Goal: Task Accomplishment & Management: Use online tool/utility

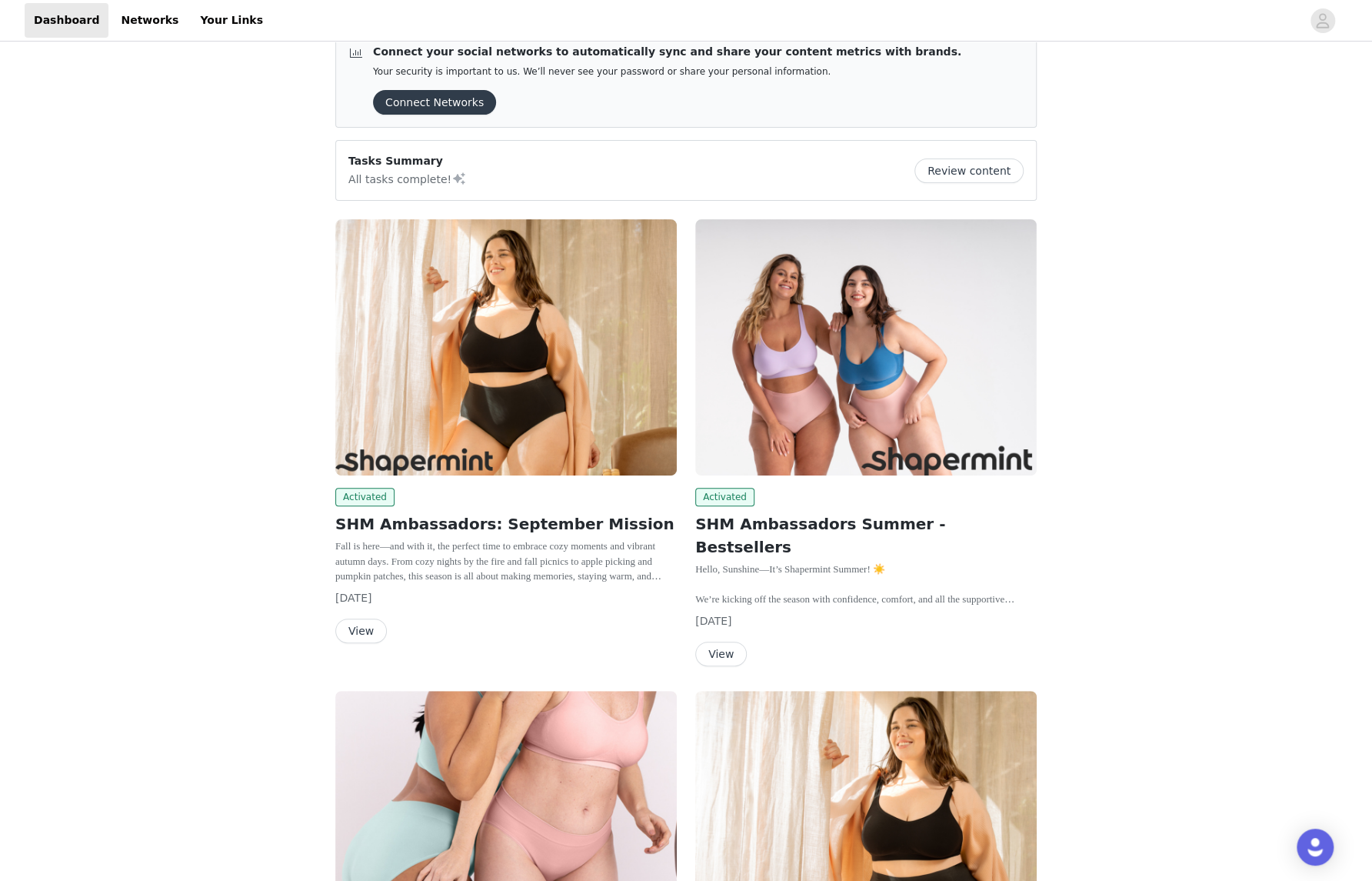
scroll to position [204, 0]
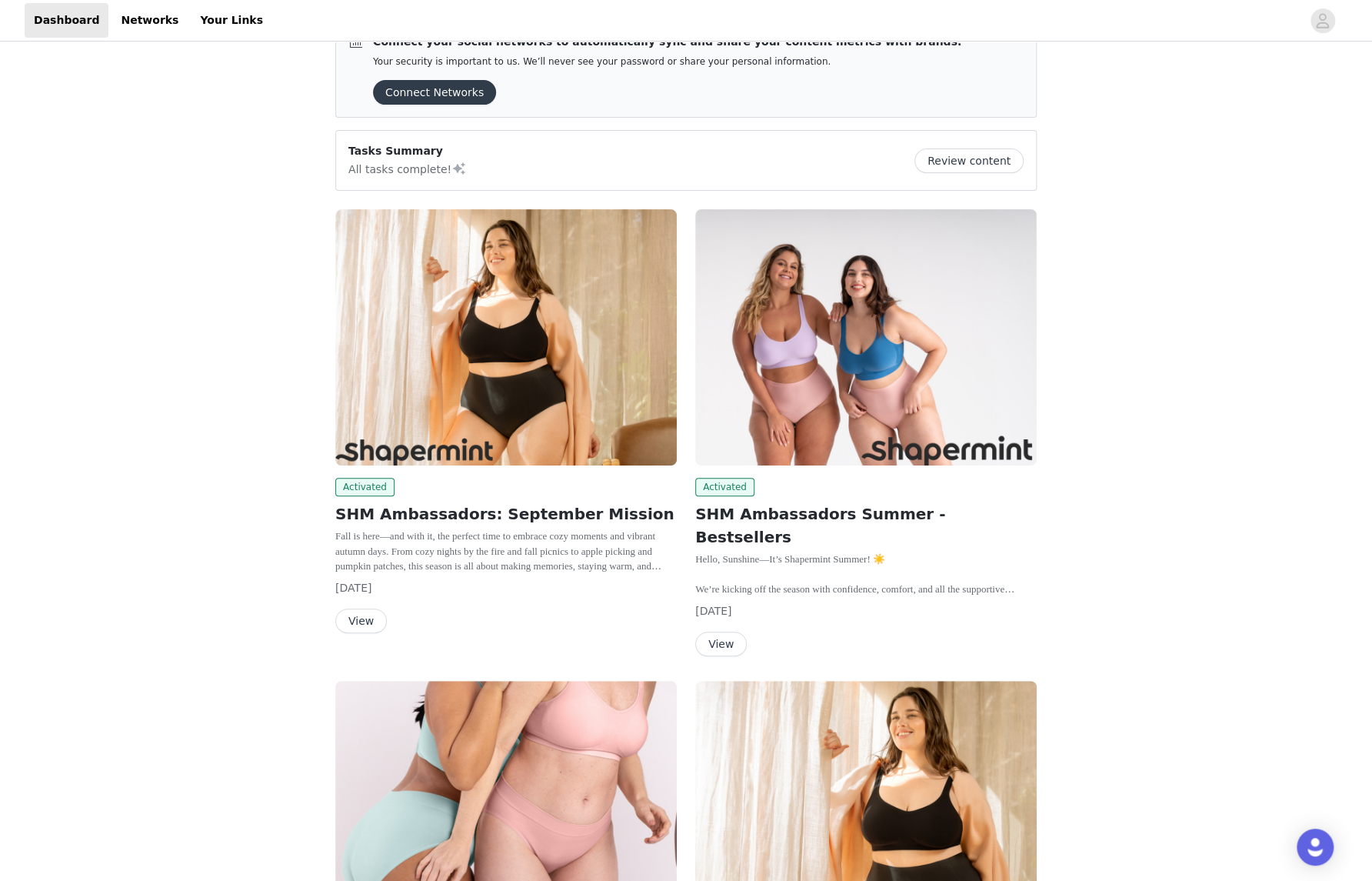
click at [367, 622] on button "View" at bounding box center [361, 620] width 52 height 25
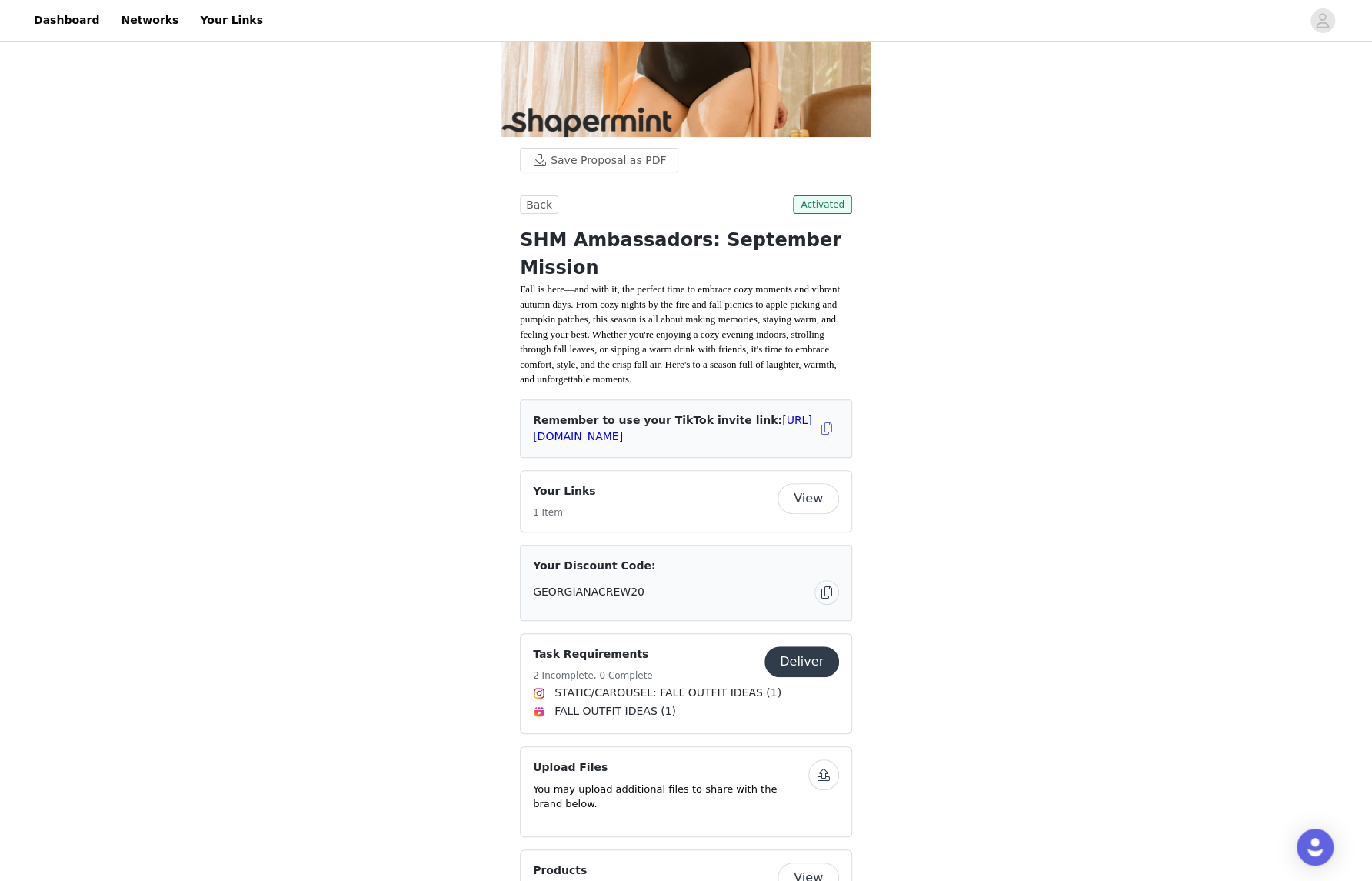
scroll to position [204, 0]
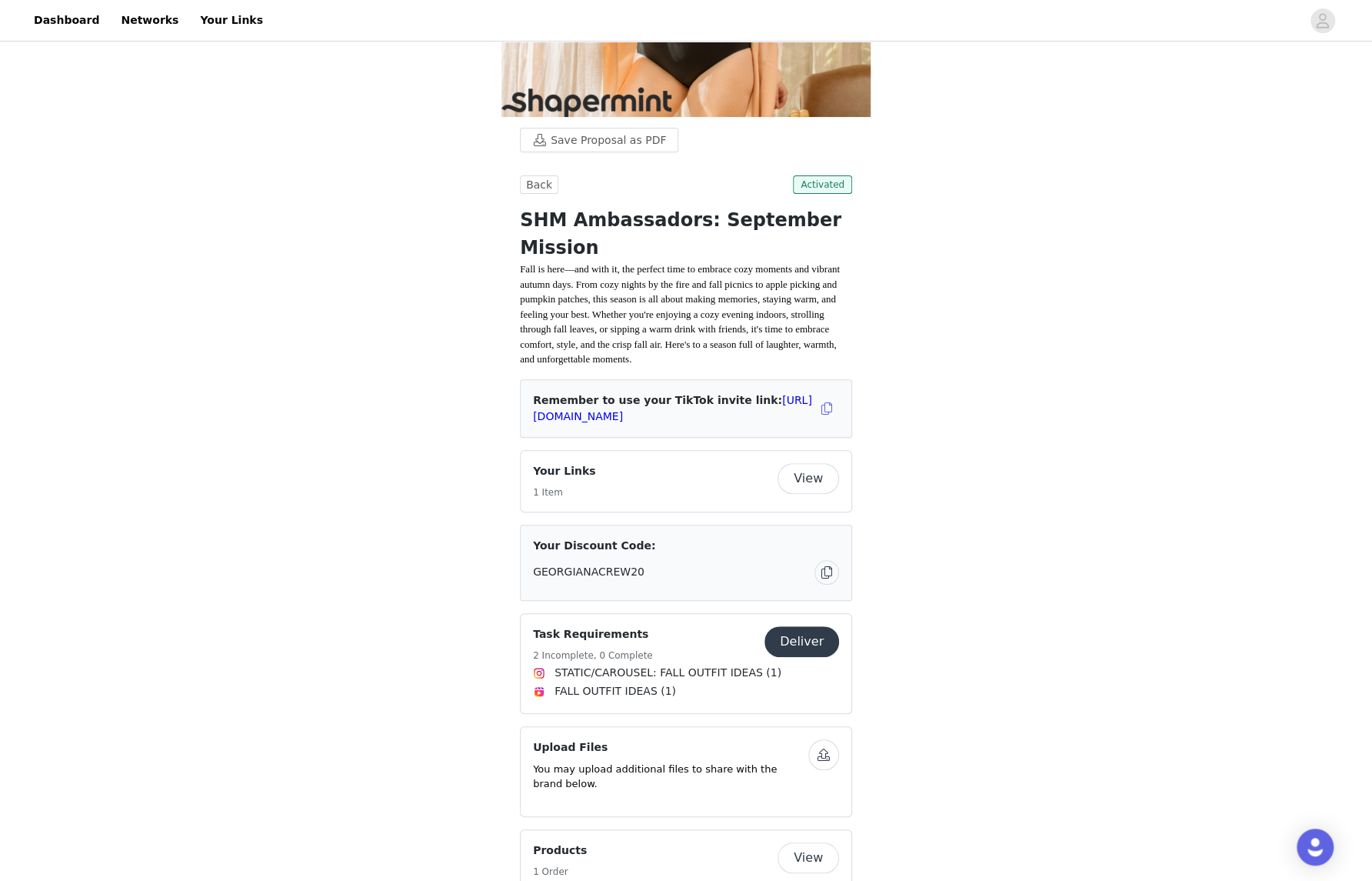
click at [317, 263] on div "Save Proposal as PDF Back Activated SHM Ambassadors: September Mission Fall is …" at bounding box center [686, 823] width 1372 height 1967
